Goal: Task Accomplishment & Management: Use online tool/utility

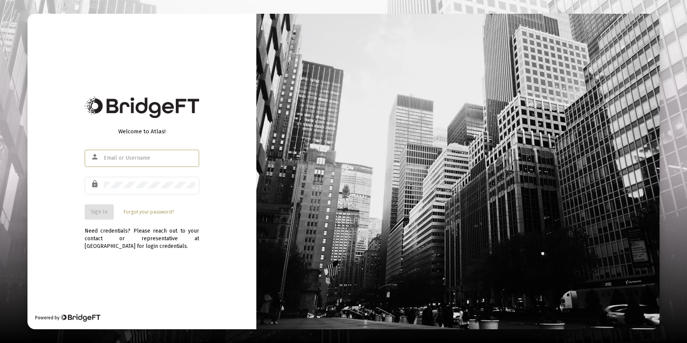
type input "[EMAIL_ADDRESS][DOMAIN_NAME]"
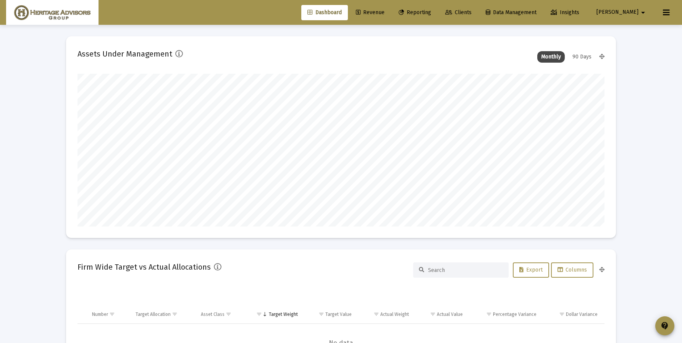
scroll to position [153, 284]
type input "[DATE]"
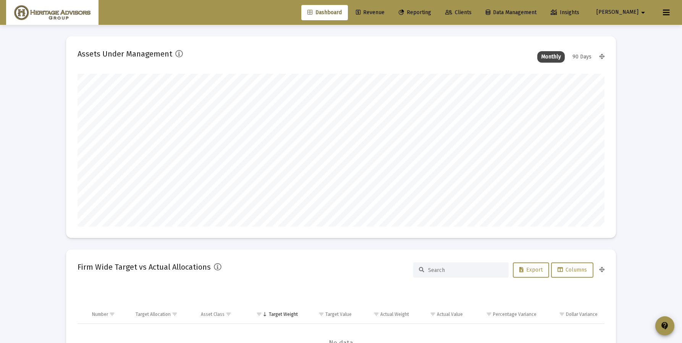
click at [431, 11] on span "Reporting" at bounding box center [414, 12] width 32 height 6
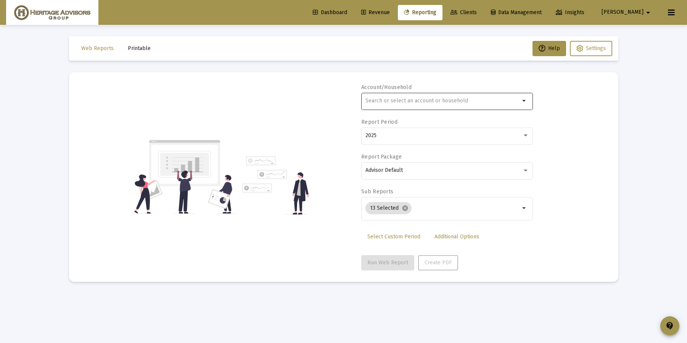
click at [413, 98] on input "text" at bounding box center [443, 101] width 155 height 6
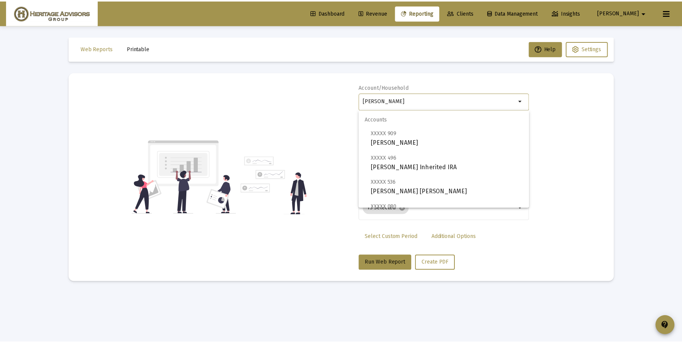
scroll to position [250, 0]
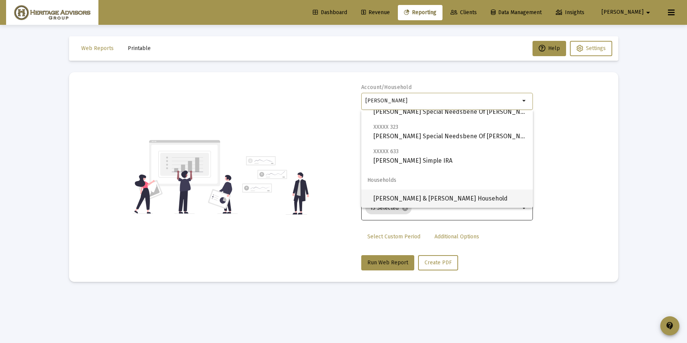
click at [419, 198] on span "[PERSON_NAME] & [PERSON_NAME] Household" at bounding box center [450, 198] width 153 height 18
type input "[PERSON_NAME] & [PERSON_NAME] Household"
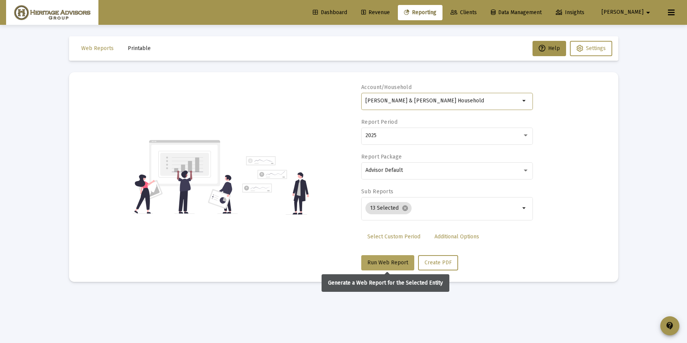
click at [380, 260] on span "Run Web Report" at bounding box center [388, 262] width 41 height 6
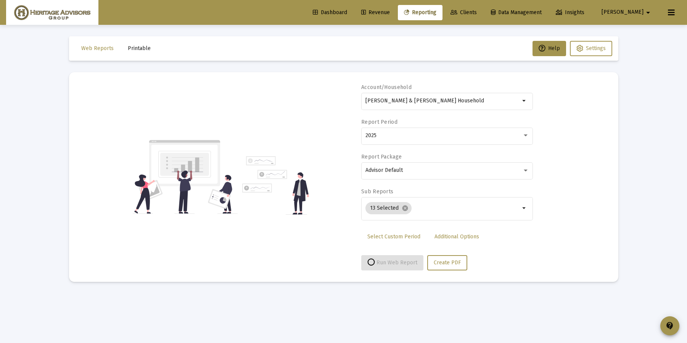
select select "View all"
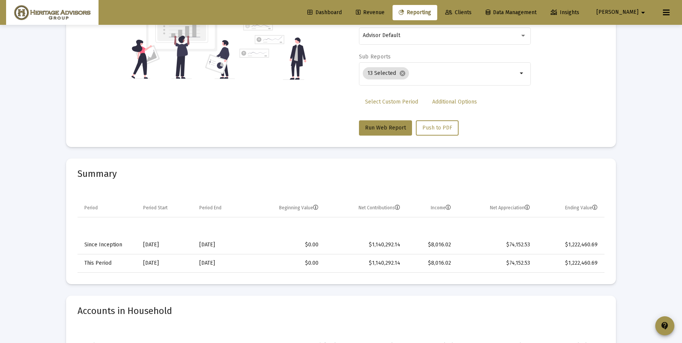
scroll to position [0, 0]
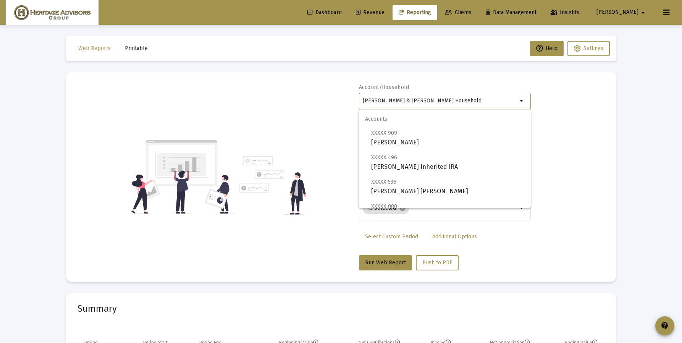
drag, startPoint x: 455, startPoint y: 100, endPoint x: 351, endPoint y: 102, distance: 103.5
click at [351, 102] on div "Account/[PERSON_NAME] & [PERSON_NAME] Household arrow_drop_down Report Period 2…" at bounding box center [340, 177] width 527 height 187
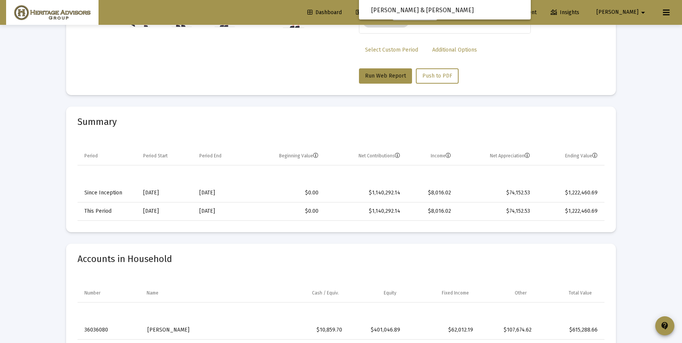
scroll to position [172, 0]
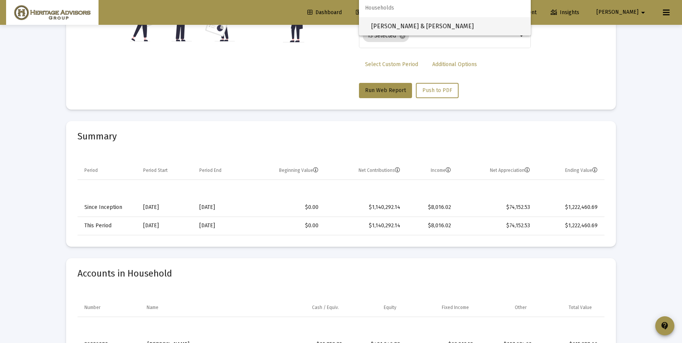
drag, startPoint x: 426, startPoint y: 29, endPoint x: 422, endPoint y: 32, distance: 5.1
click at [426, 29] on span "[PERSON_NAME] & [PERSON_NAME]" at bounding box center [447, 26] width 153 height 18
type input "[PERSON_NAME] & [PERSON_NAME]"
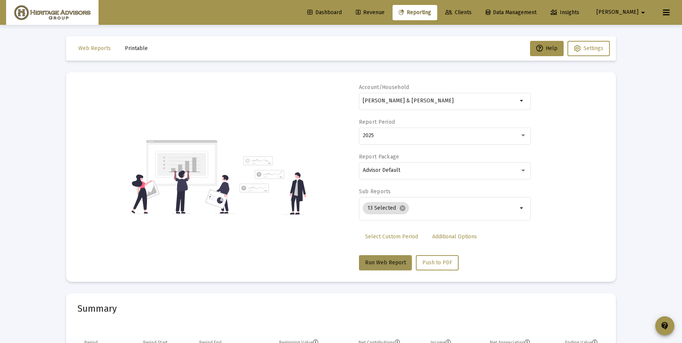
click at [380, 263] on span "Run Web Report" at bounding box center [385, 262] width 41 height 6
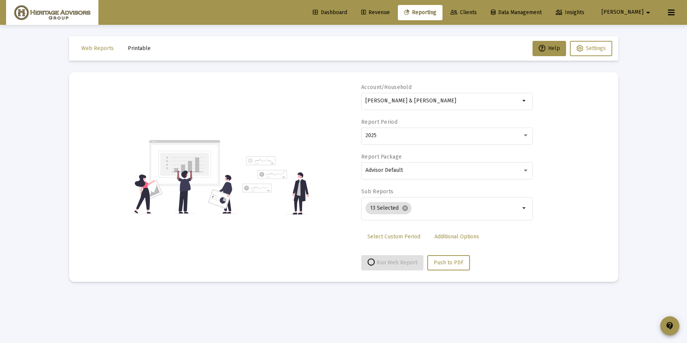
select select "View all"
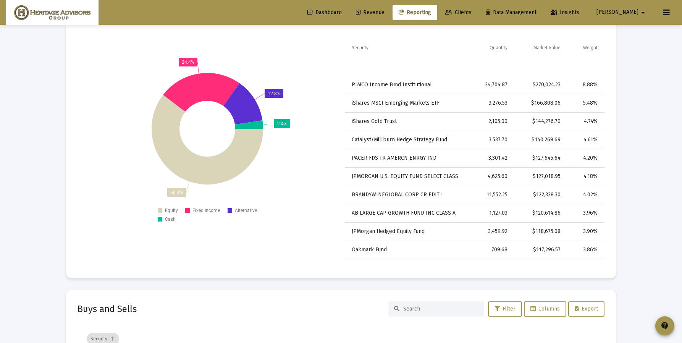
scroll to position [2112, 0]
